Goal: Information Seeking & Learning: Learn about a topic

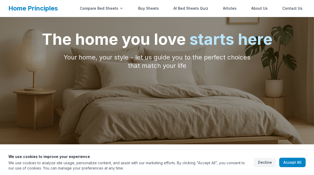
scroll to position [64, 0]
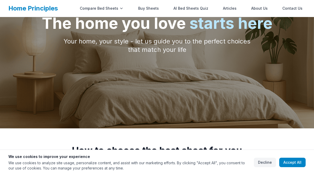
click at [285, 164] on button "Accept All" at bounding box center [292, 161] width 26 height 9
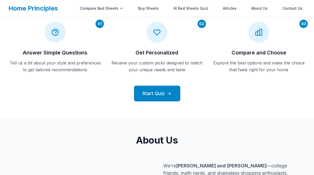
scroll to position [0, 0]
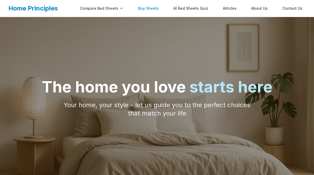
click at [150, 6] on link "Buy Sheets" at bounding box center [148, 8] width 27 height 10
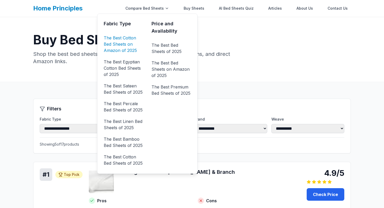
click at [118, 44] on link "The Best Cotton Bed Sheets on Amazon of 2025" at bounding box center [123, 44] width 39 height 21
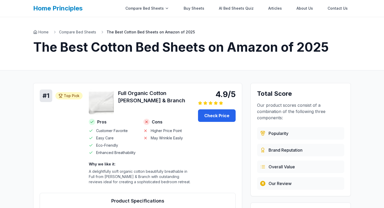
click at [209, 49] on h1 "The Best Cotton Bed Sheets on Amazon of 2025" at bounding box center [192, 47] width 318 height 13
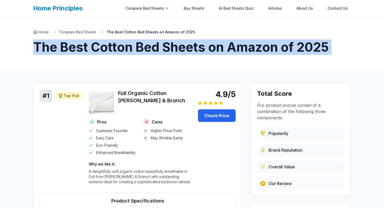
click at [209, 49] on h1 "The Best Cotton Bed Sheets on Amazon of 2025" at bounding box center [192, 47] width 318 height 13
copy h1 "The Best Cotton Bed Sheets on Amazon of 2025"
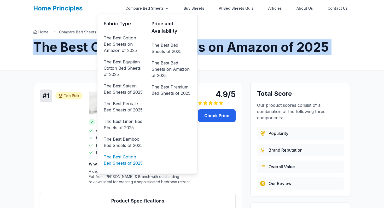
click at [123, 160] on link "The Best Cotton Bed Sheets of 2025" at bounding box center [123, 160] width 39 height 15
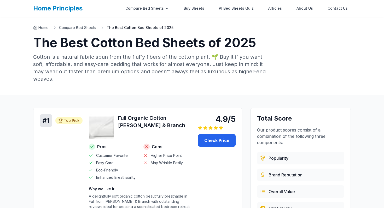
scroll to position [421, 0]
